Goal: Task Accomplishment & Management: Complete application form

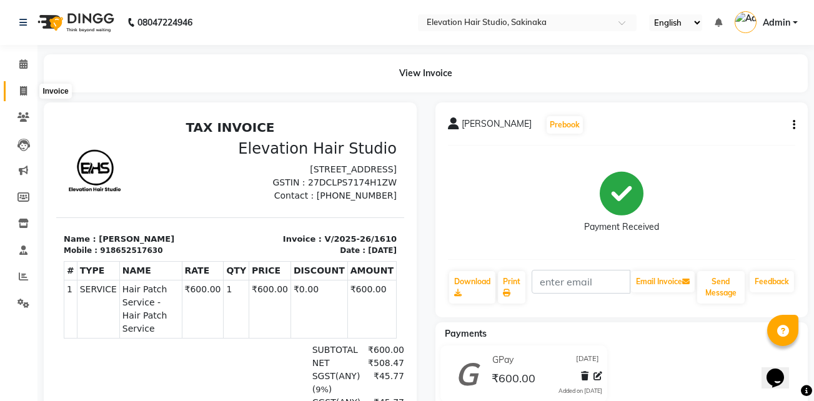
drag, startPoint x: 0, startPoint y: 0, endPoint x: 23, endPoint y: 87, distance: 90.5
click at [23, 87] on icon at bounding box center [23, 90] width 7 height 9
select select "service"
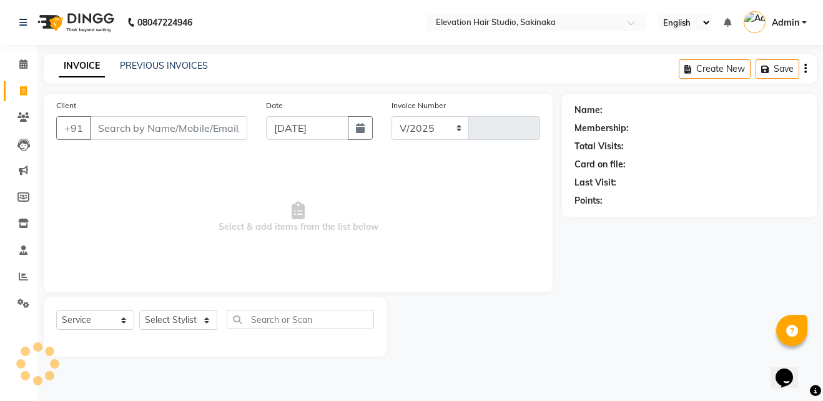
select select "4949"
type input "1611"
click at [132, 67] on link "PREVIOUS INVOICES" at bounding box center [164, 65] width 88 height 11
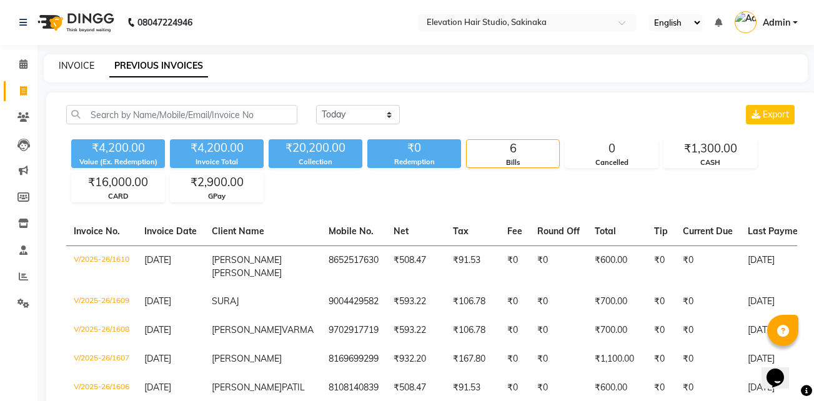
click at [75, 66] on link "INVOICE" at bounding box center [77, 65] width 36 height 11
select select "service"
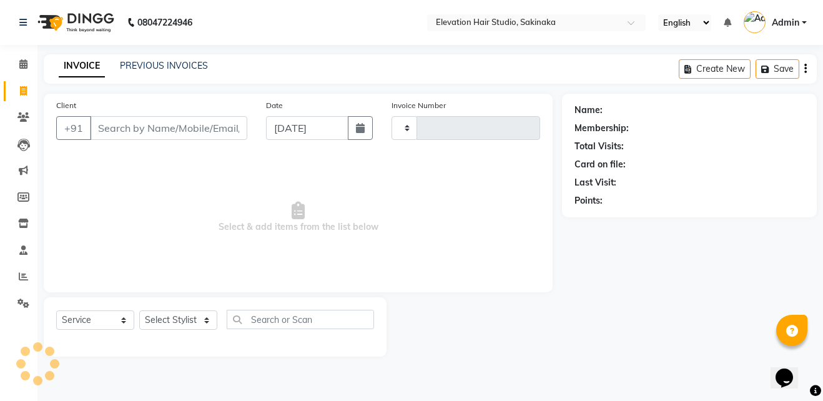
type input "1611"
select select "4949"
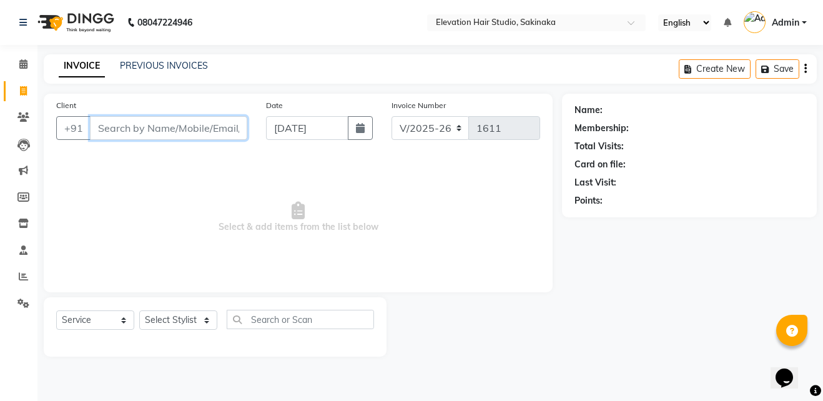
click at [144, 122] on input "Client" at bounding box center [168, 128] width 157 height 24
click at [17, 64] on span at bounding box center [23, 64] width 22 height 14
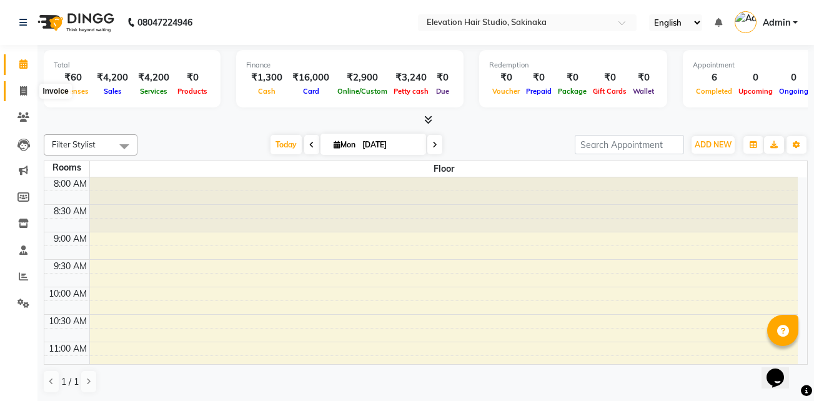
click at [24, 89] on icon at bounding box center [23, 90] width 7 height 9
select select "service"
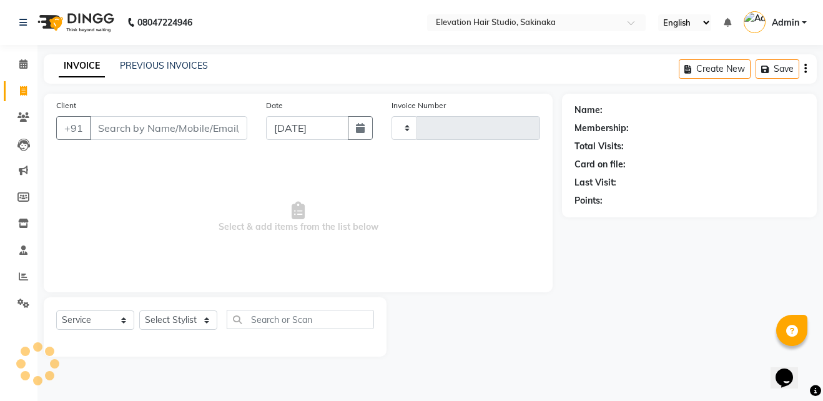
type input "1611"
select select "4949"
click at [143, 128] on input "Client" at bounding box center [168, 128] width 157 height 24
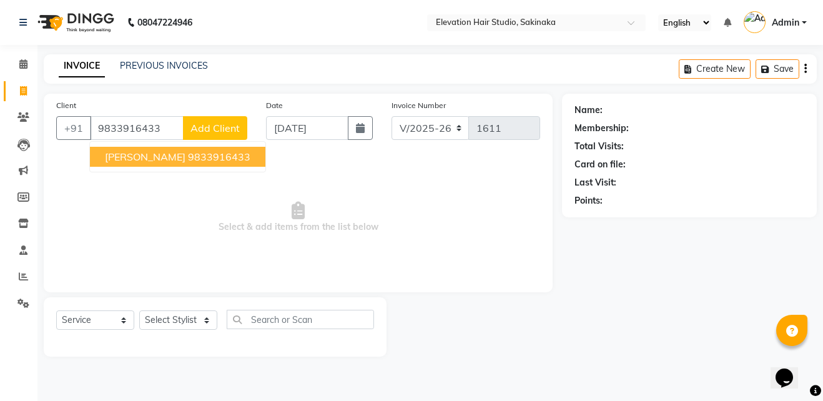
type input "9833916433"
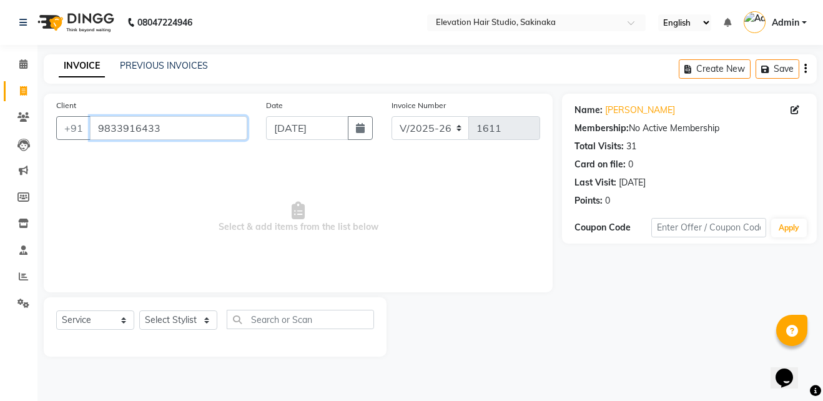
click at [181, 119] on input "9833916433" at bounding box center [168, 128] width 157 height 24
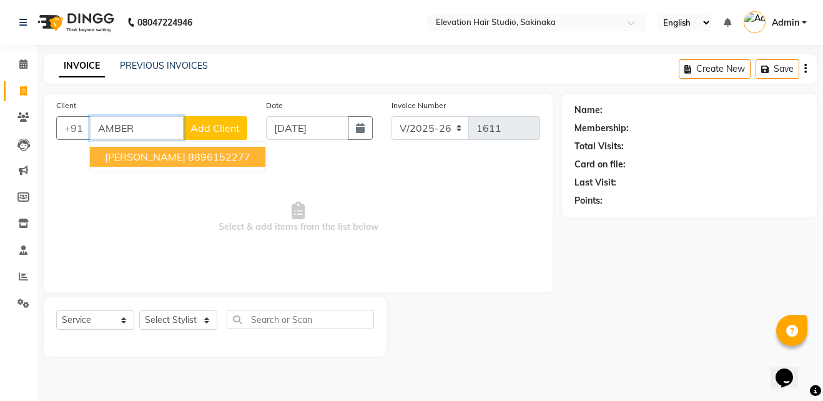
click at [229, 152] on ngb-highlight "8896152277" at bounding box center [219, 157] width 62 height 12
type input "8896152277"
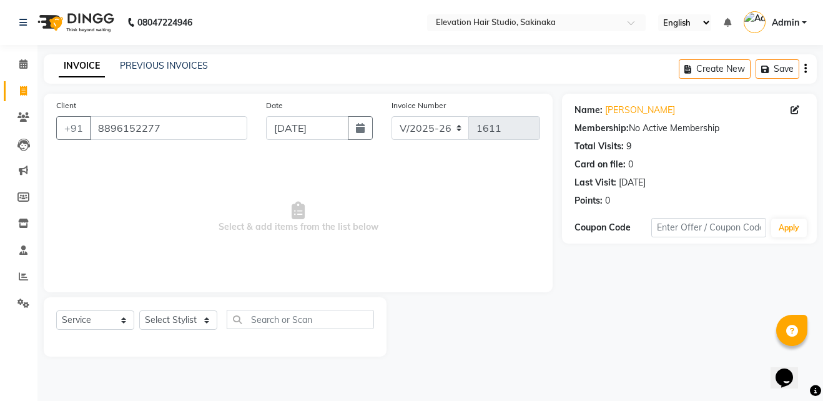
click at [251, 236] on span "Select & add items from the list below" at bounding box center [298, 217] width 484 height 125
drag, startPoint x: 321, startPoint y: 116, endPoint x: 447, endPoint y: 253, distance: 186.1
click at [447, 253] on div "Client +91 8896152277 Date 01-09-2025 Invoice Number V/2025 V/2025-26 1611 Sele…" at bounding box center [298, 193] width 509 height 199
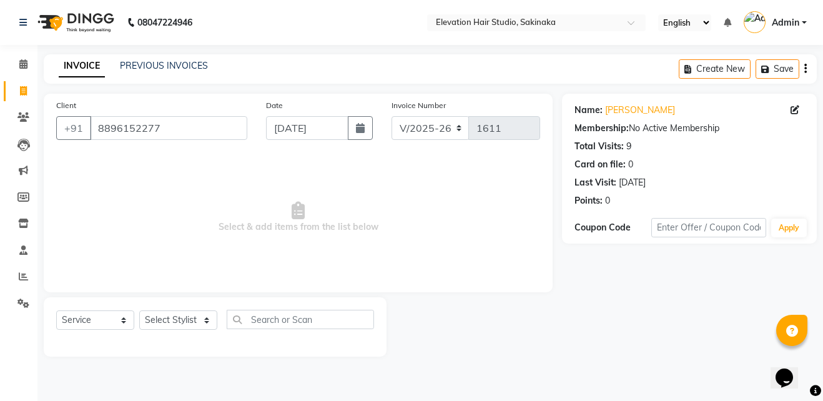
click at [447, 253] on span "Select & add items from the list below" at bounding box center [298, 217] width 484 height 125
click at [289, 250] on span "Select & add items from the list below" at bounding box center [298, 217] width 484 height 125
drag, startPoint x: 377, startPoint y: 203, endPoint x: 330, endPoint y: 232, distance: 54.4
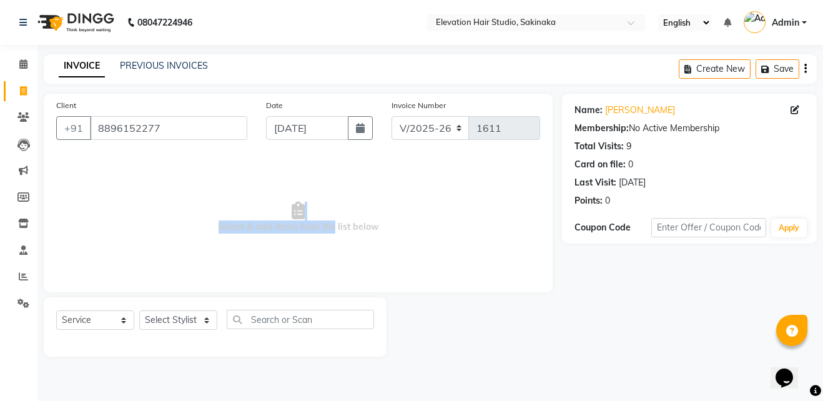
click at [330, 232] on span "Select & add items from the list below" at bounding box center [298, 217] width 484 height 125
click at [421, 221] on span "Select & add items from the list below" at bounding box center [298, 217] width 484 height 125
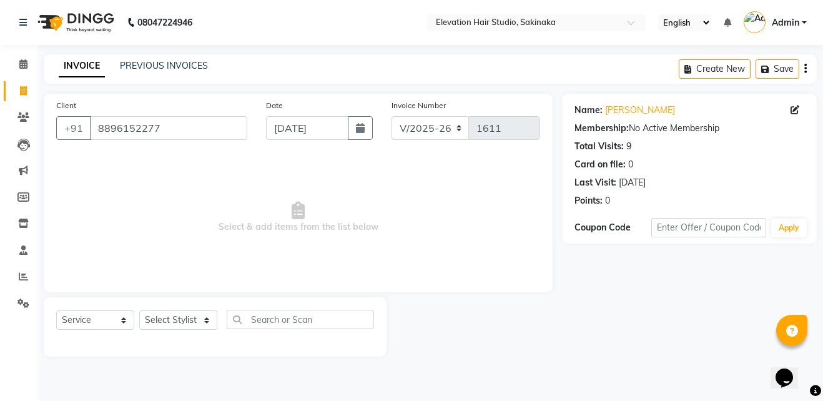
click at [364, 217] on span "Select & add items from the list below" at bounding box center [298, 217] width 484 height 125
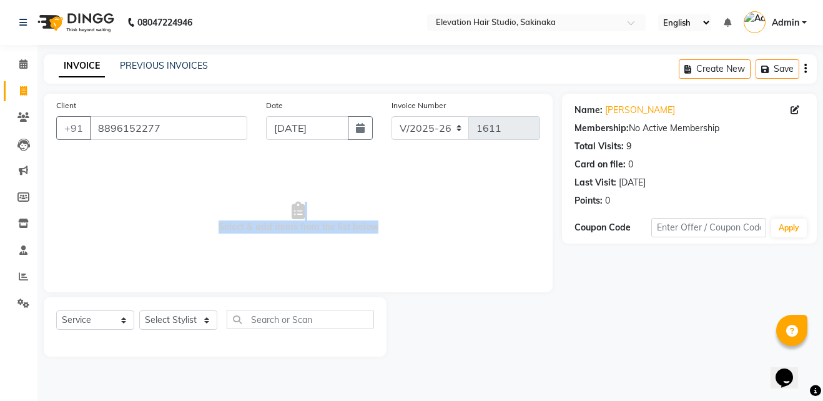
drag, startPoint x: 364, startPoint y: 217, endPoint x: 355, endPoint y: 222, distance: 9.5
click at [355, 222] on span "Select & add items from the list below" at bounding box center [298, 217] width 484 height 125
drag, startPoint x: 254, startPoint y: 242, endPoint x: 437, endPoint y: 239, distance: 183.7
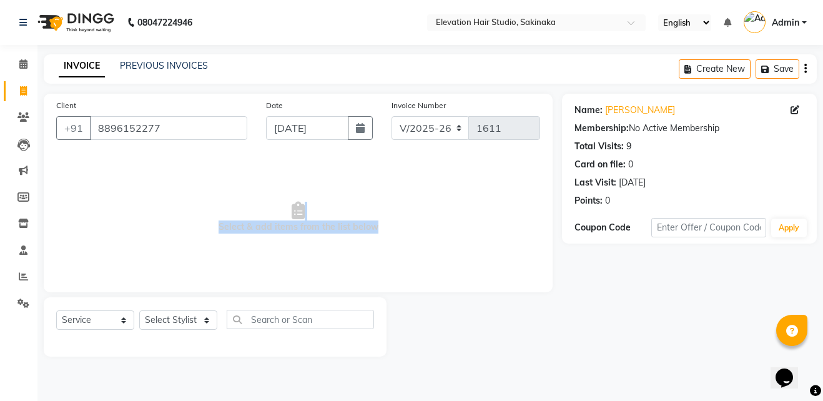
click at [437, 239] on span "Select & add items from the list below" at bounding box center [298, 217] width 484 height 125
click at [222, 240] on span "Select & add items from the list below" at bounding box center [298, 217] width 484 height 125
click at [223, 222] on span "Select & add items from the list below" at bounding box center [298, 217] width 484 height 125
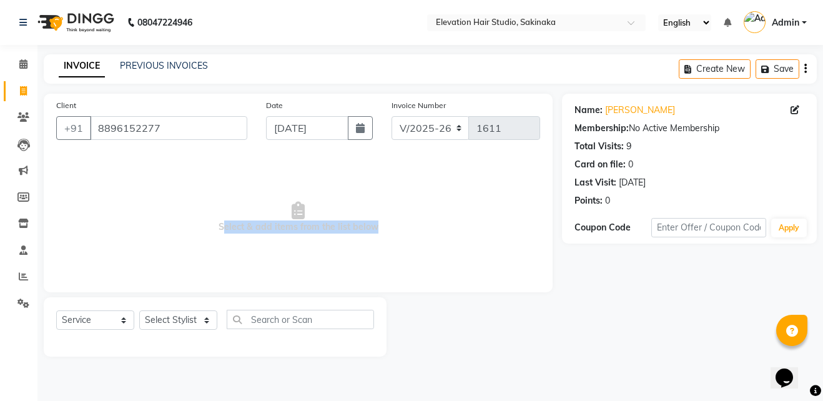
click at [384, 232] on span "Select & add items from the list below" at bounding box center [298, 217] width 484 height 125
click at [293, 227] on span "Select & add items from the list below" at bounding box center [298, 217] width 484 height 125
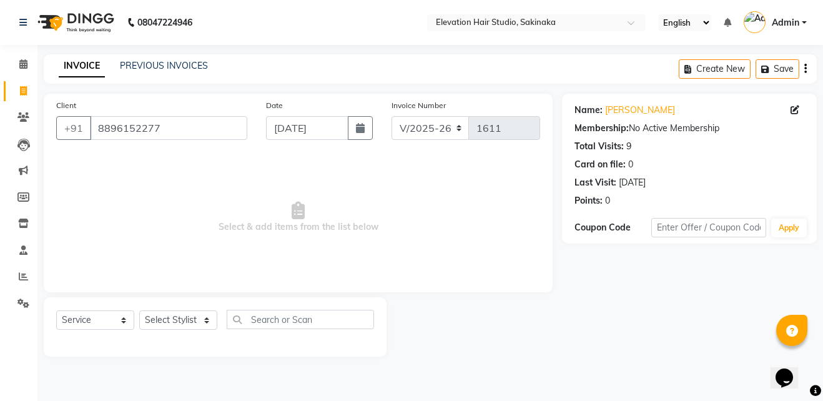
click at [311, 228] on span "Select & add items from the list below" at bounding box center [298, 217] width 484 height 125
click at [225, 197] on span "Select & add items from the list below" at bounding box center [298, 217] width 484 height 125
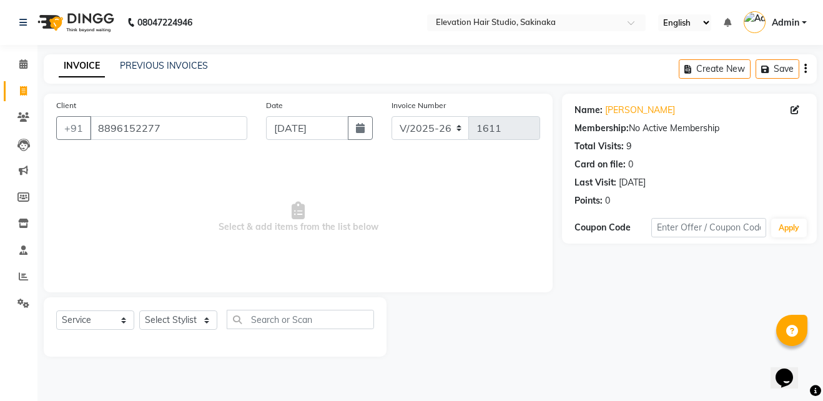
click at [259, 218] on span "Select & add items from the list below" at bounding box center [298, 217] width 484 height 125
drag, startPoint x: 259, startPoint y: 218, endPoint x: 268, endPoint y: 227, distance: 12.4
click at [268, 227] on span "Select & add items from the list below" at bounding box center [298, 217] width 484 height 125
click at [322, 245] on span "Select & add items from the list below" at bounding box center [298, 217] width 484 height 125
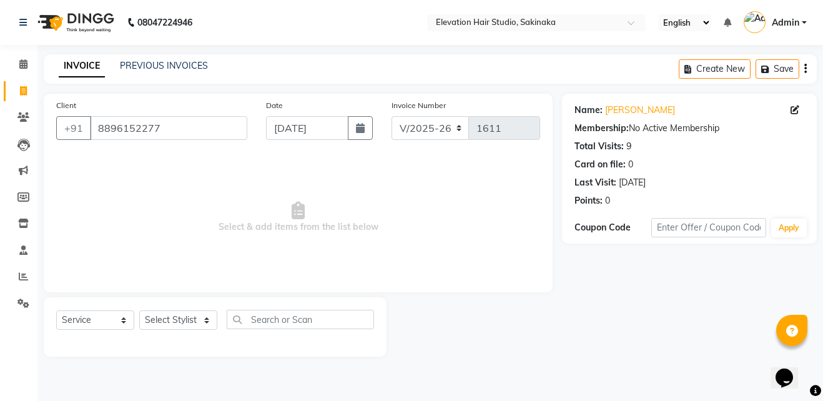
click at [325, 230] on span "Select & add items from the list below" at bounding box center [298, 217] width 484 height 125
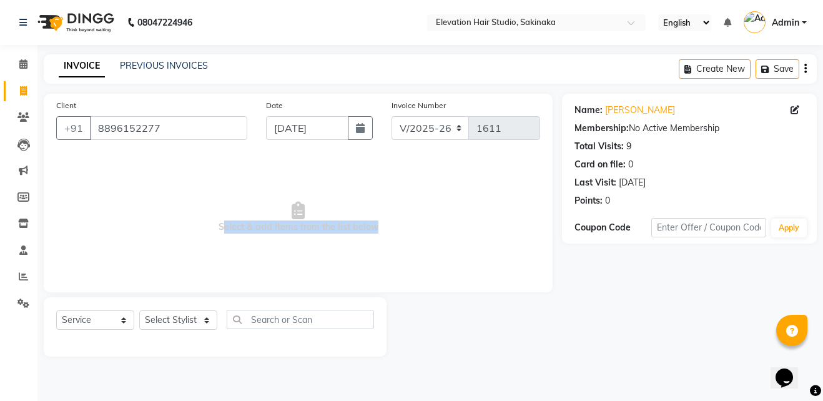
click at [325, 230] on span "Select & add items from the list below" at bounding box center [298, 217] width 484 height 125
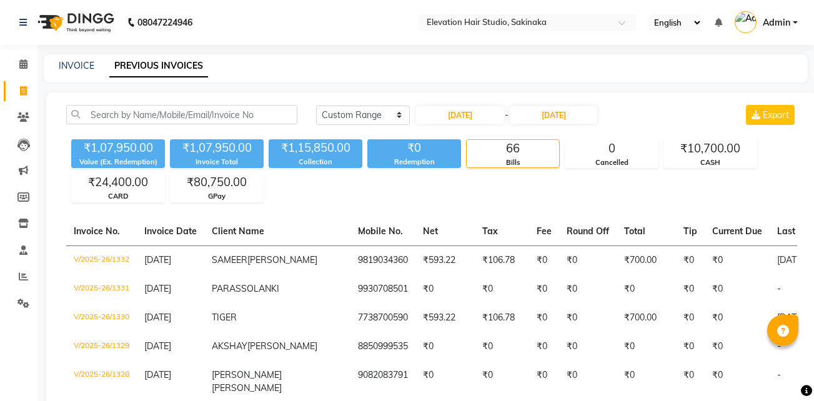
select select "range"
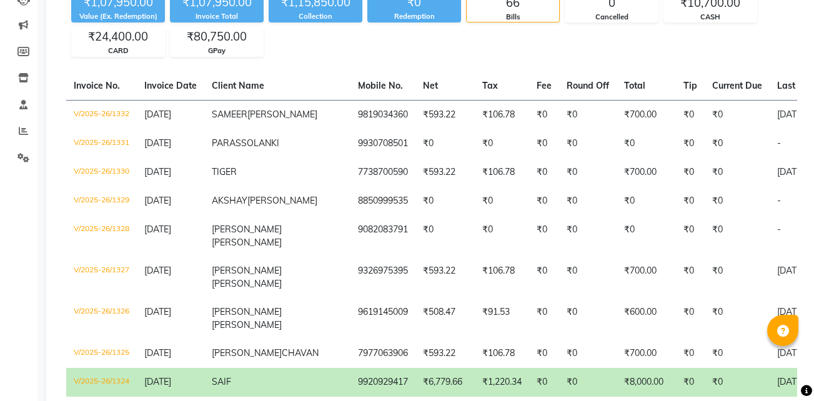
scroll to position [111, 0]
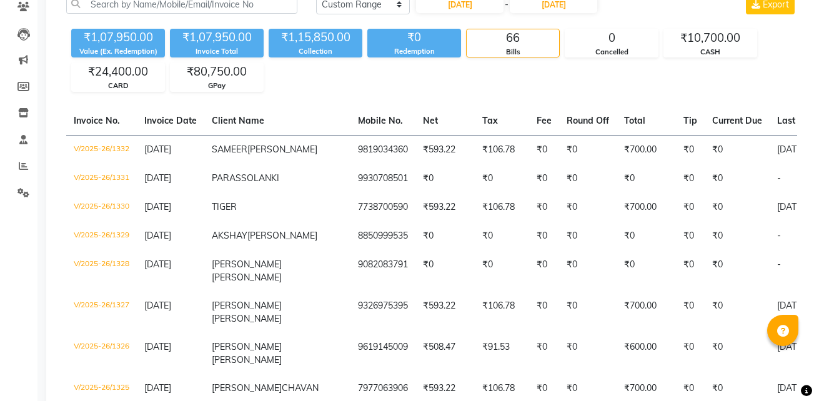
type input "05-08-2025"
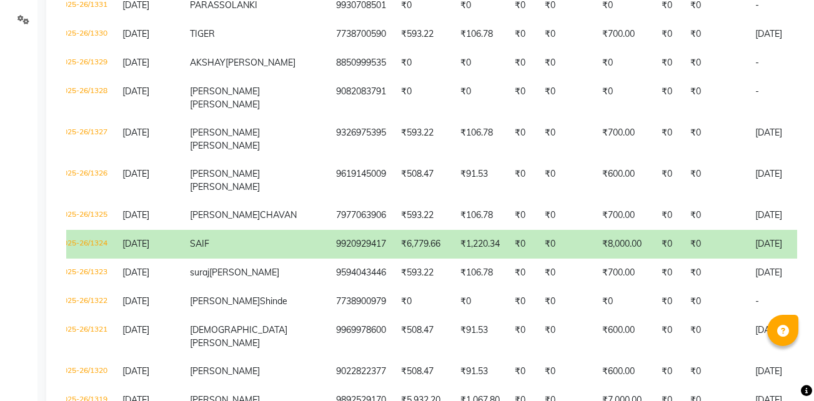
scroll to position [0, 0]
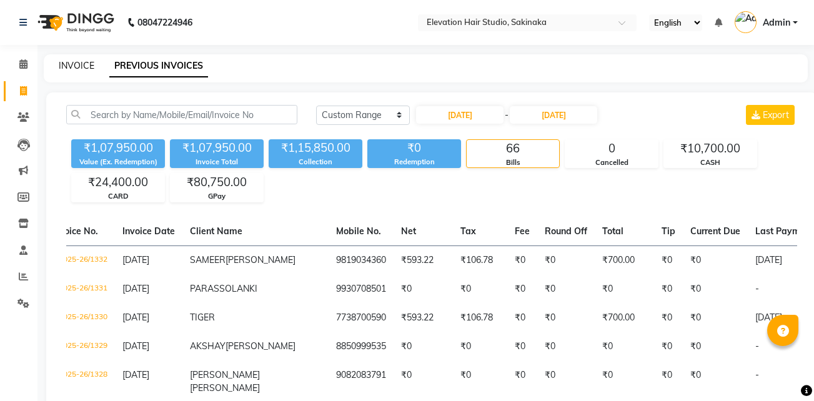
click at [90, 69] on link "INVOICE" at bounding box center [77, 65] width 36 height 11
select select "service"
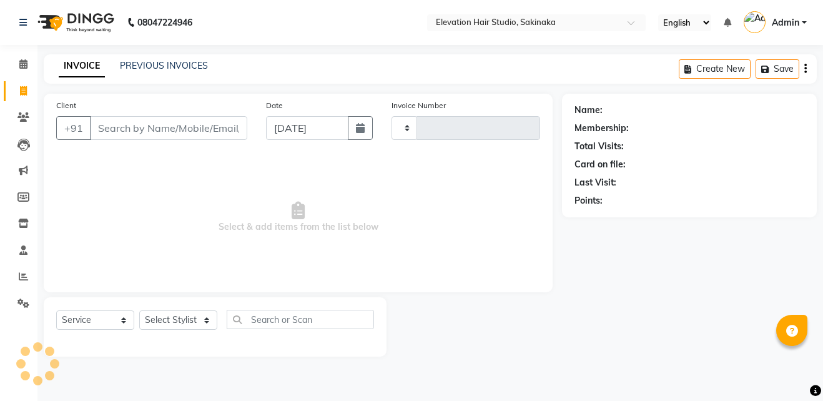
type input "1611"
select select "4949"
click at [249, 221] on span "Select & add items from the list below" at bounding box center [298, 217] width 484 height 125
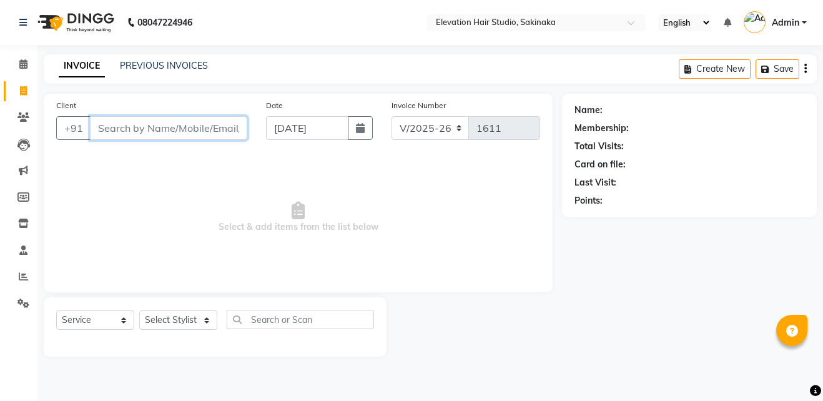
click at [160, 123] on input "Client" at bounding box center [168, 128] width 157 height 24
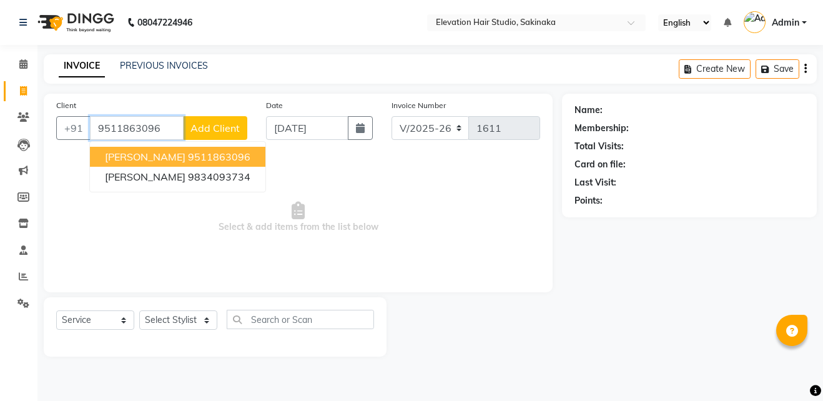
type input "9511863096"
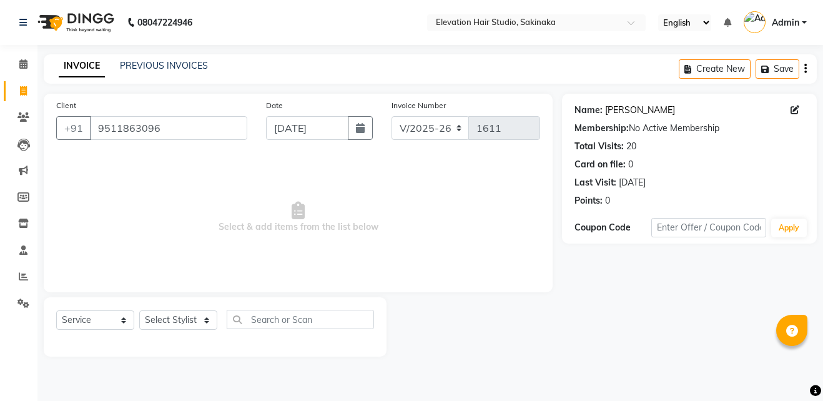
click at [652, 111] on link "Sagar Gharami" at bounding box center [640, 110] width 70 height 13
click at [194, 69] on link "PREVIOUS INVOICES" at bounding box center [164, 65] width 88 height 11
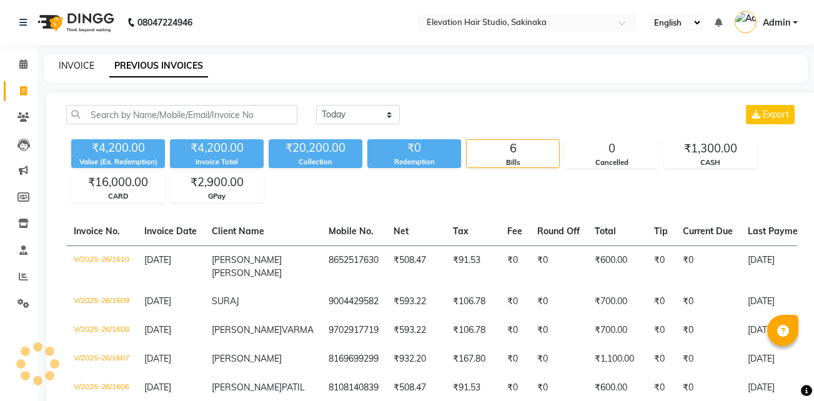
click at [66, 67] on link "INVOICE" at bounding box center [77, 65] width 36 height 11
select select "service"
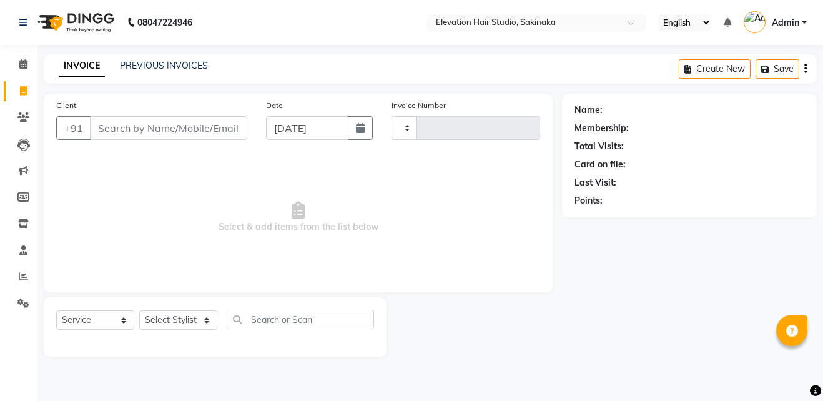
type input "1611"
select select "4949"
click at [147, 124] on input "Client" at bounding box center [168, 128] width 157 height 24
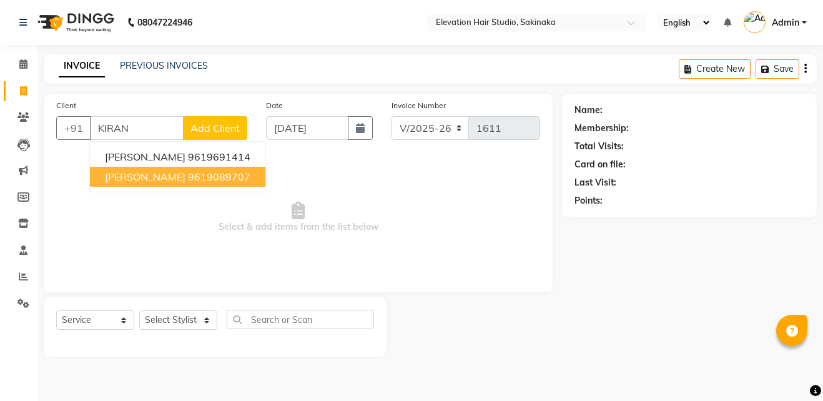
click at [129, 173] on span "KIRAN ADSUL" at bounding box center [145, 177] width 81 height 12
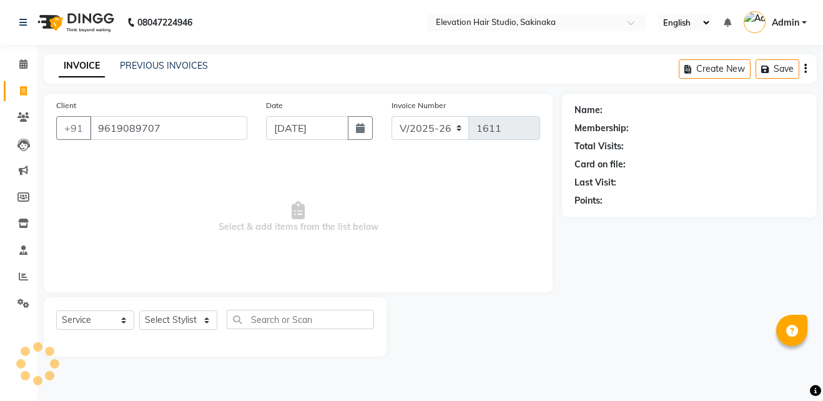
type input "9619089707"
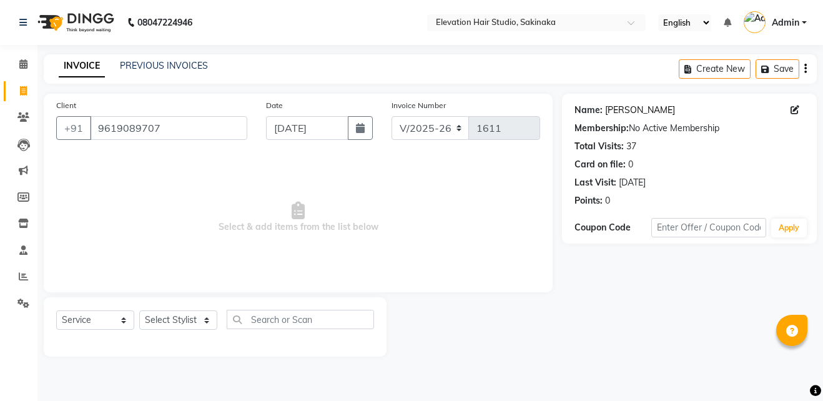
click at [627, 113] on link "Kiran Adsul" at bounding box center [640, 110] width 70 height 13
click at [184, 131] on input "9619089707" at bounding box center [168, 128] width 157 height 24
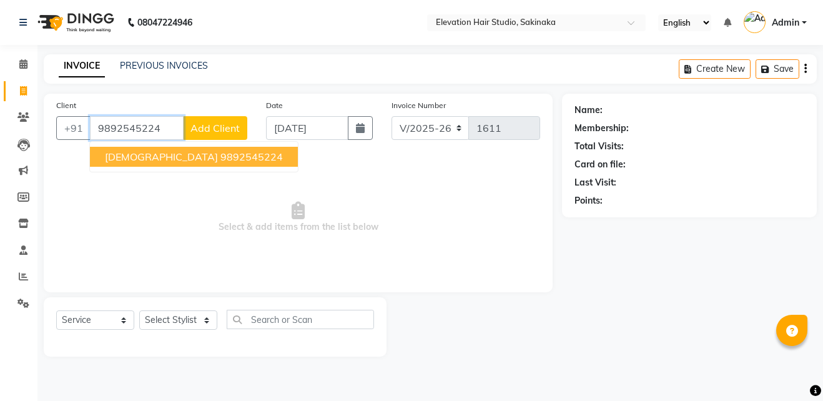
type input "9892545224"
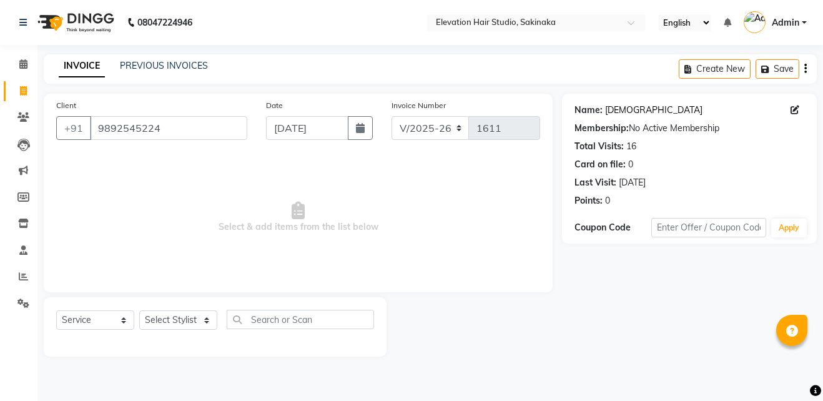
click at [623, 110] on link "Sufiyan" at bounding box center [653, 110] width 97 height 13
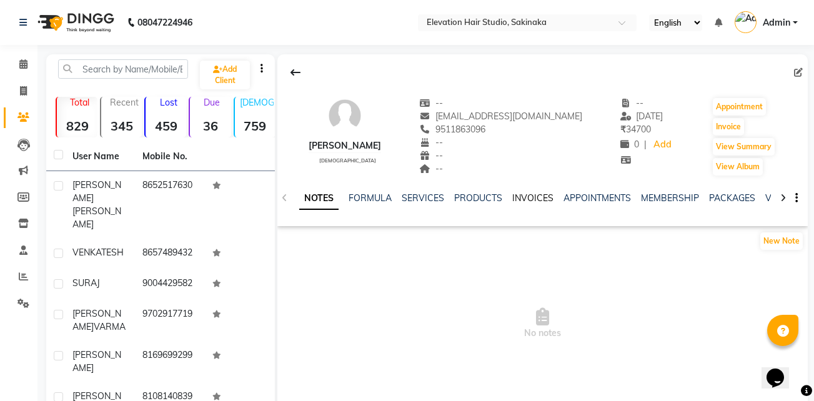
click at [532, 197] on link "INVOICES" at bounding box center [532, 197] width 41 height 11
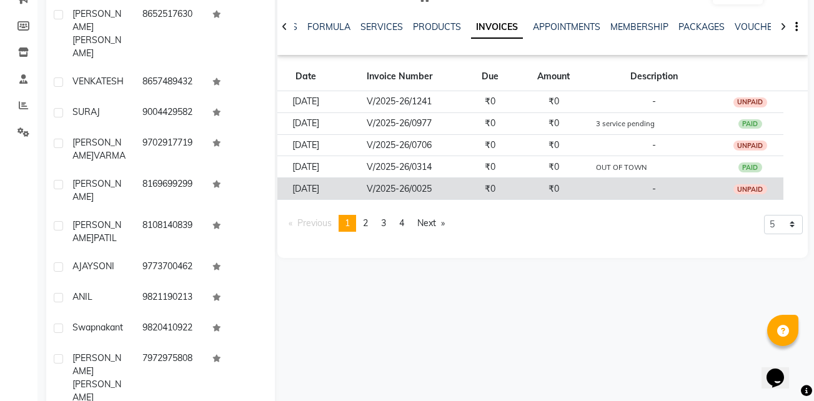
scroll to position [172, 0]
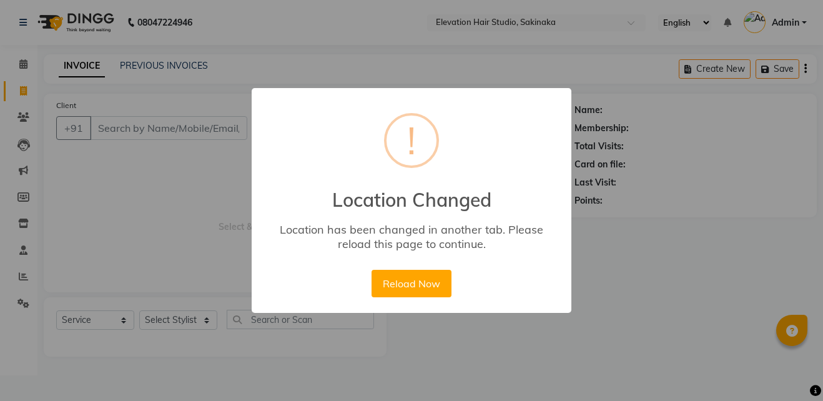
select select "4949"
select select "service"
click at [405, 279] on button "Reload Now" at bounding box center [411, 283] width 79 height 27
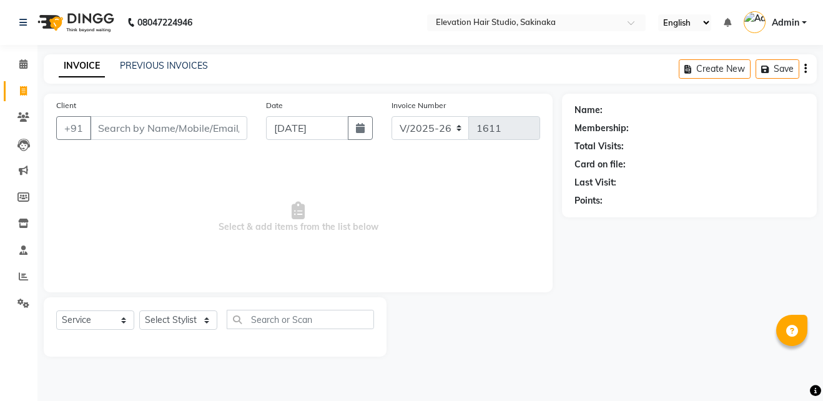
select select "4949"
select select "service"
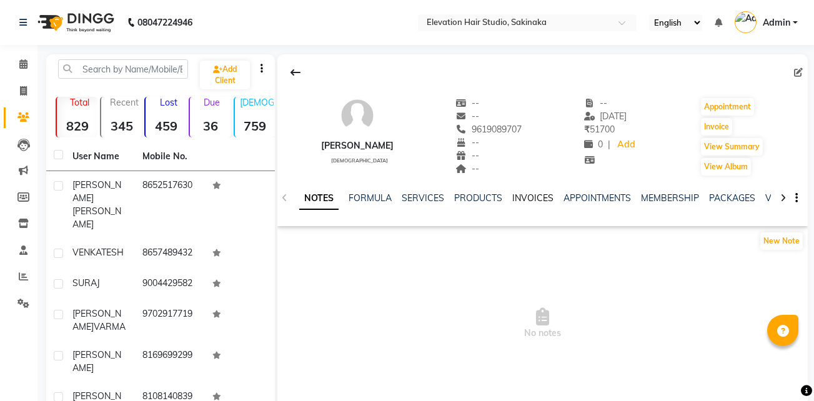
click at [523, 201] on link "INVOICES" at bounding box center [532, 197] width 41 height 11
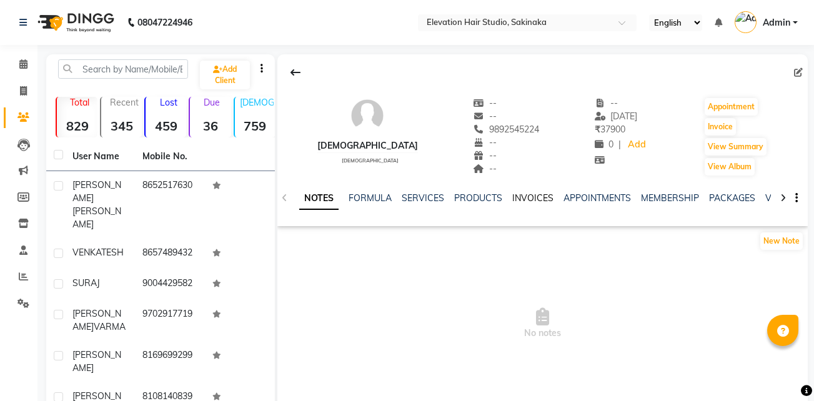
click at [522, 202] on link "INVOICES" at bounding box center [532, 197] width 41 height 11
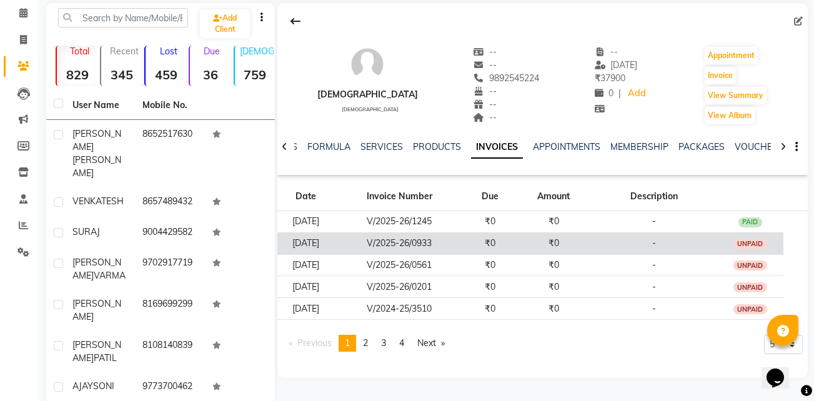
scroll to position [67, 0]
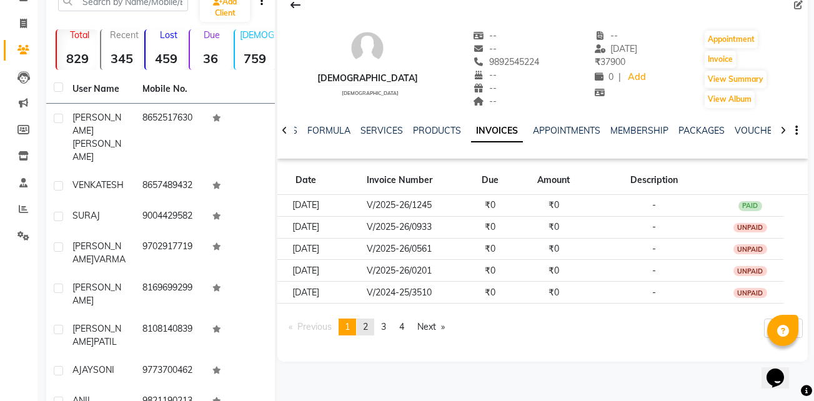
click at [365, 324] on link "page 2" at bounding box center [365, 327] width 17 height 17
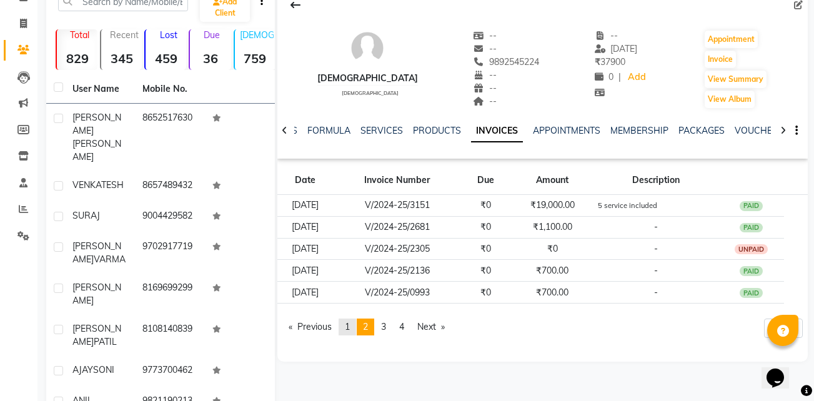
click at [350, 321] on span "1" at bounding box center [347, 326] width 5 height 11
